Goal: Check status: Check status

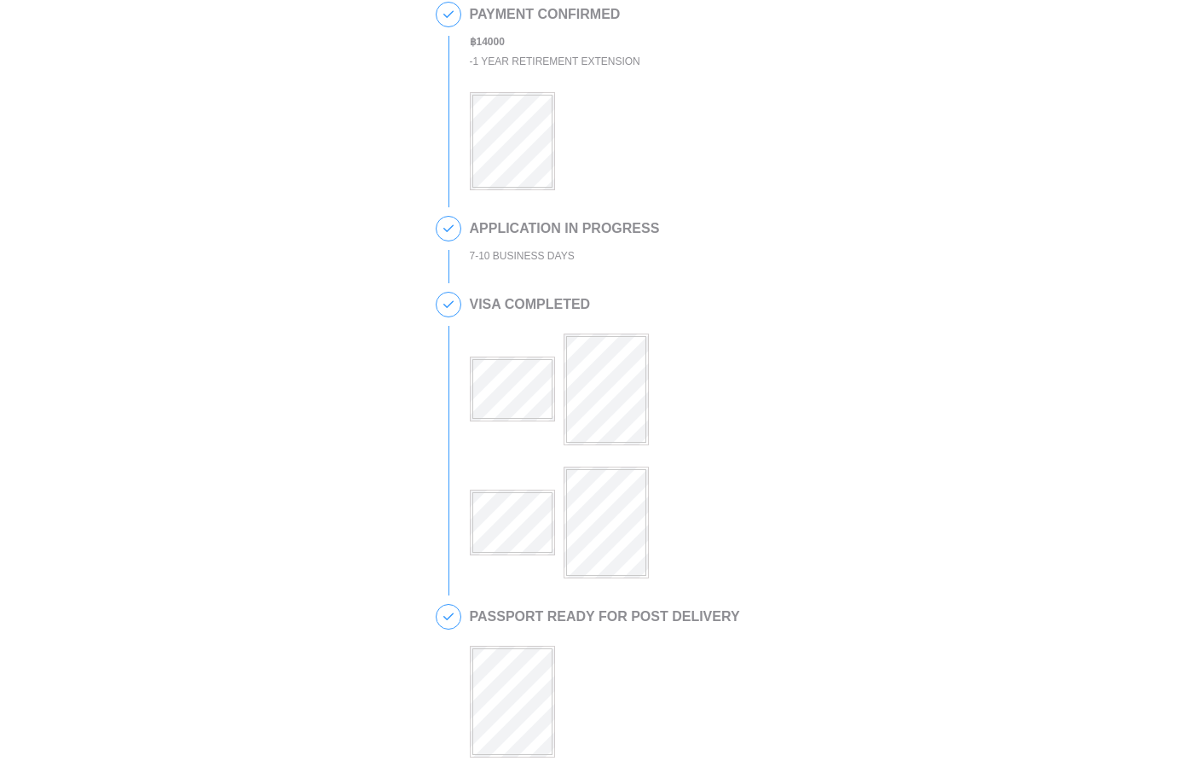
scroll to position [536, 0]
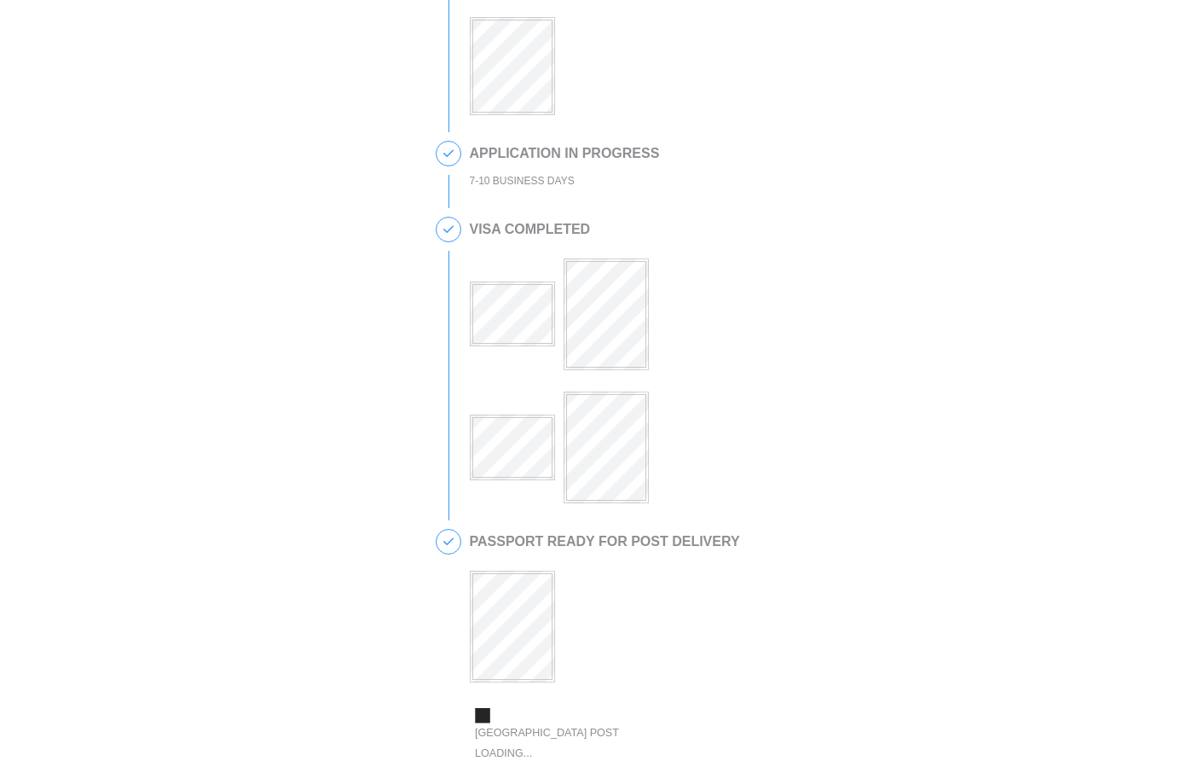
scroll to position [669, 0]
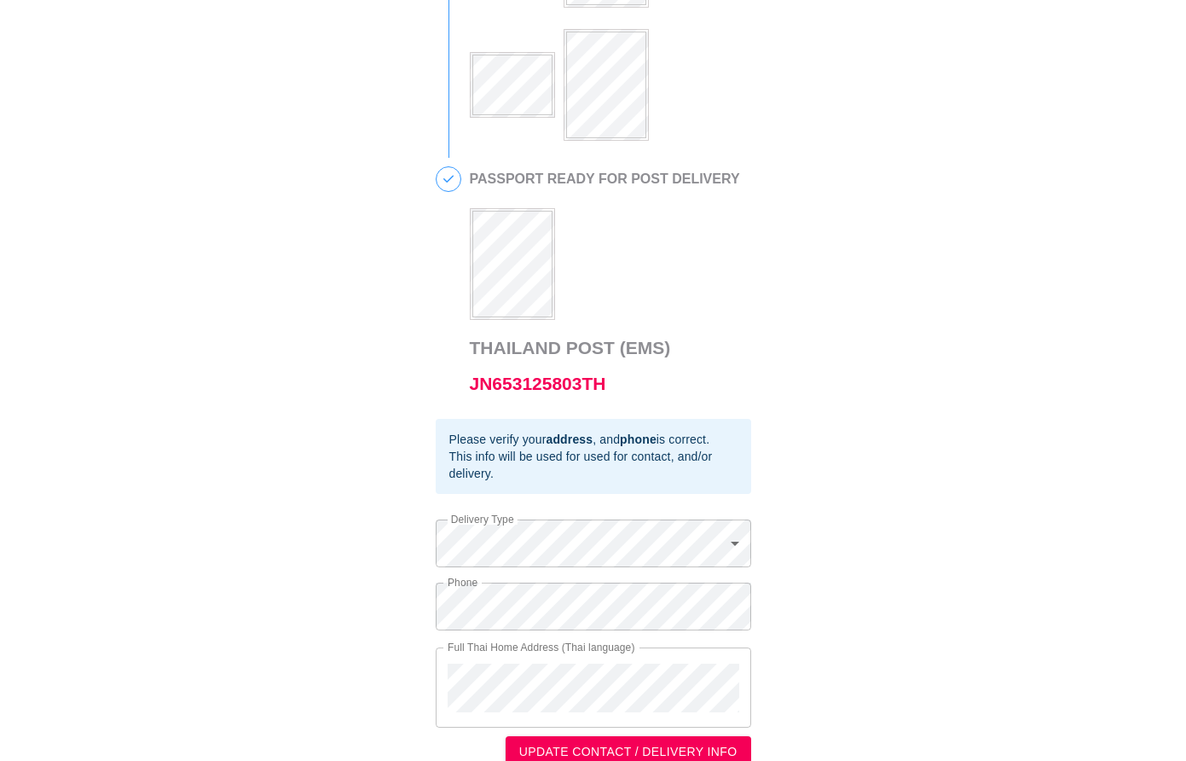
click at [531, 339] on h3 "Thailand Post (EMS) JN653125803TH" at bounding box center [605, 366] width 270 height 72
click at [546, 392] on link "JN653125803TH" at bounding box center [538, 384] width 136 height 20
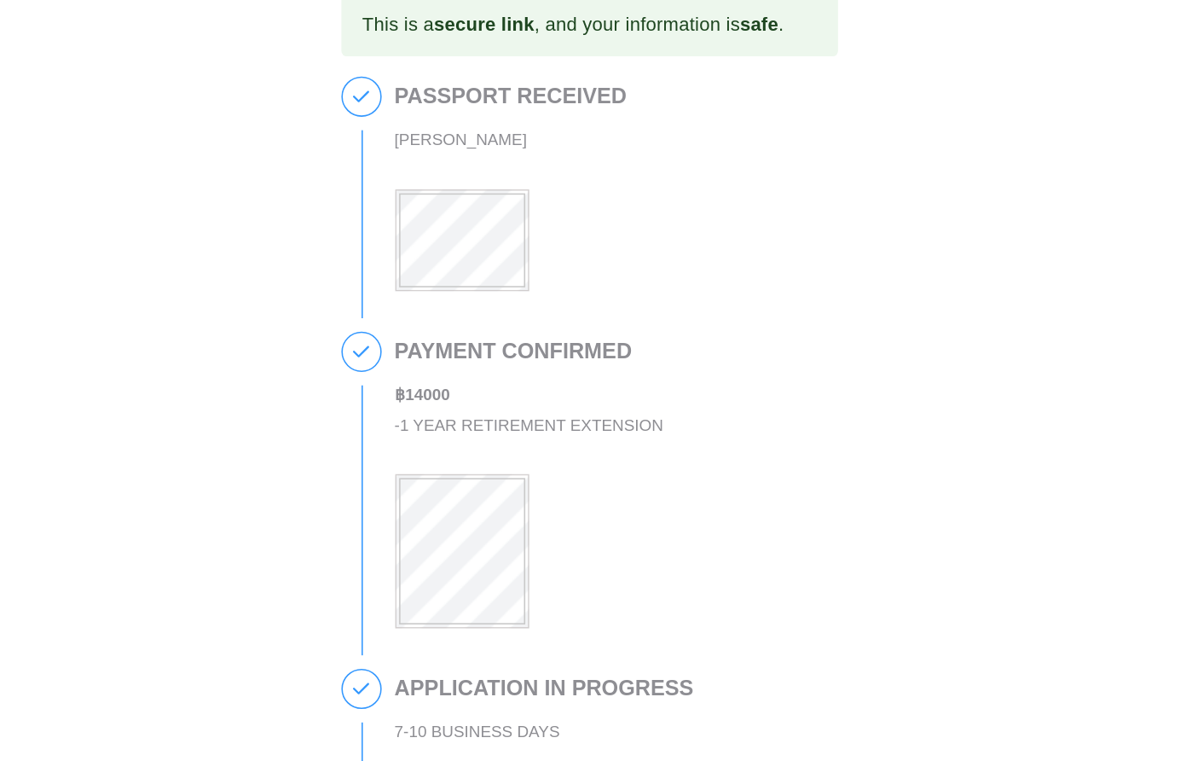
scroll to position [0, 0]
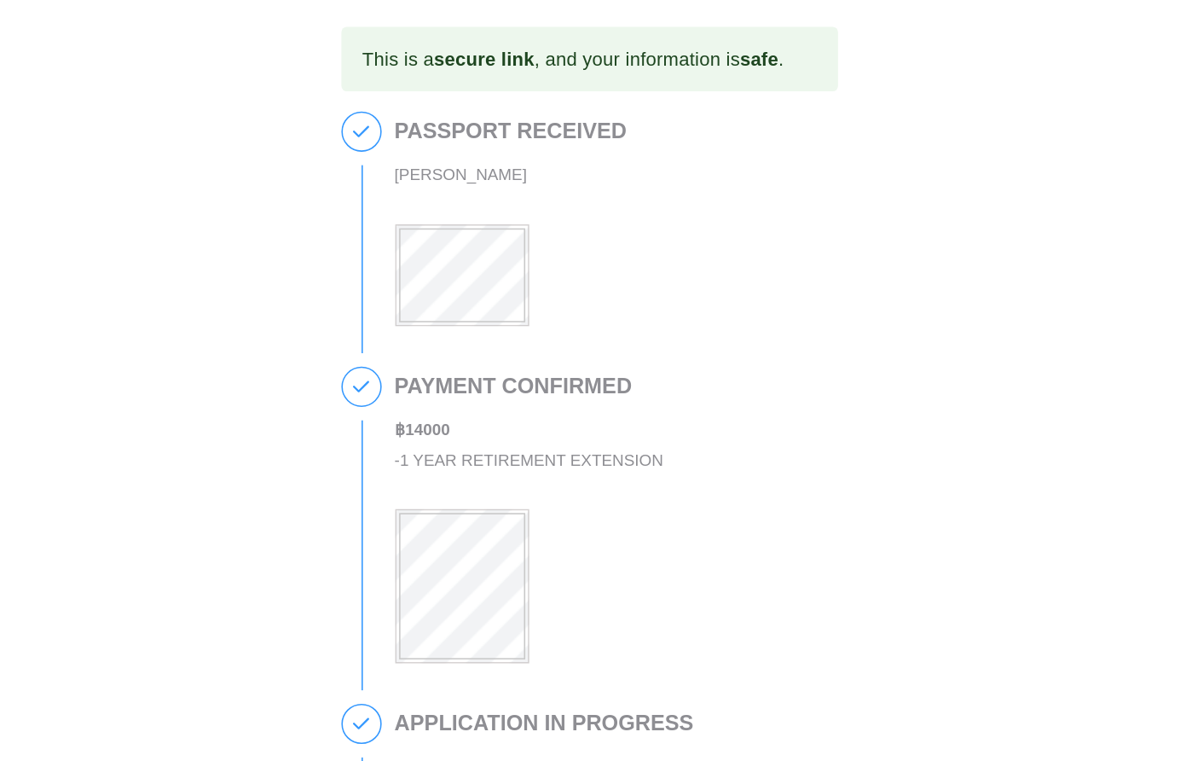
click at [471, 115] on div "[PERSON_NAME]" at bounding box center [544, 112] width 148 height 20
drag, startPoint x: 469, startPoint y: 113, endPoint x: 607, endPoint y: 119, distance: 138.3
click at [607, 119] on div "[PERSON_NAME]" at bounding box center [544, 112] width 148 height 20
copy div "[PERSON_NAME]"
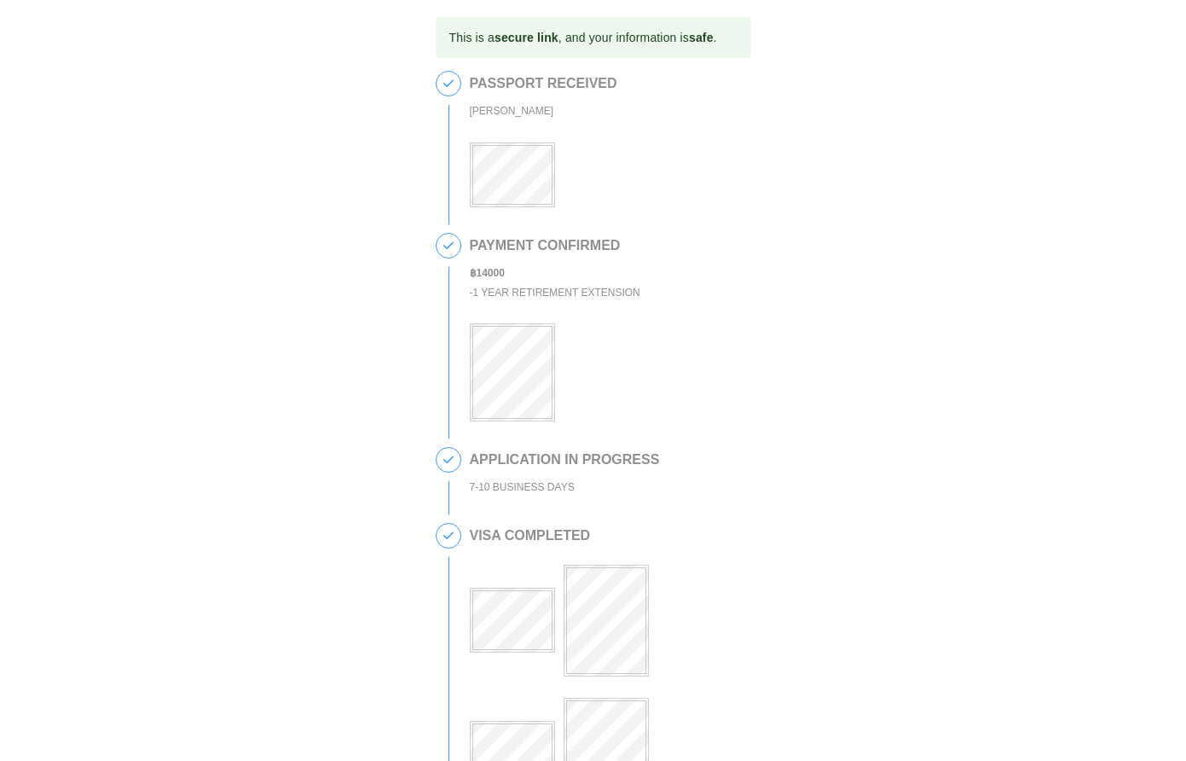
click at [494, 123] on div at bounding box center [544, 164] width 148 height 87
copy div "[PERSON_NAME]"
drag, startPoint x: 470, startPoint y: 111, endPoint x: 612, endPoint y: 113, distance: 142.5
click at [612, 113] on div "[PERSON_NAME]" at bounding box center [544, 112] width 148 height 20
